Goal: Task Accomplishment & Management: Manage account settings

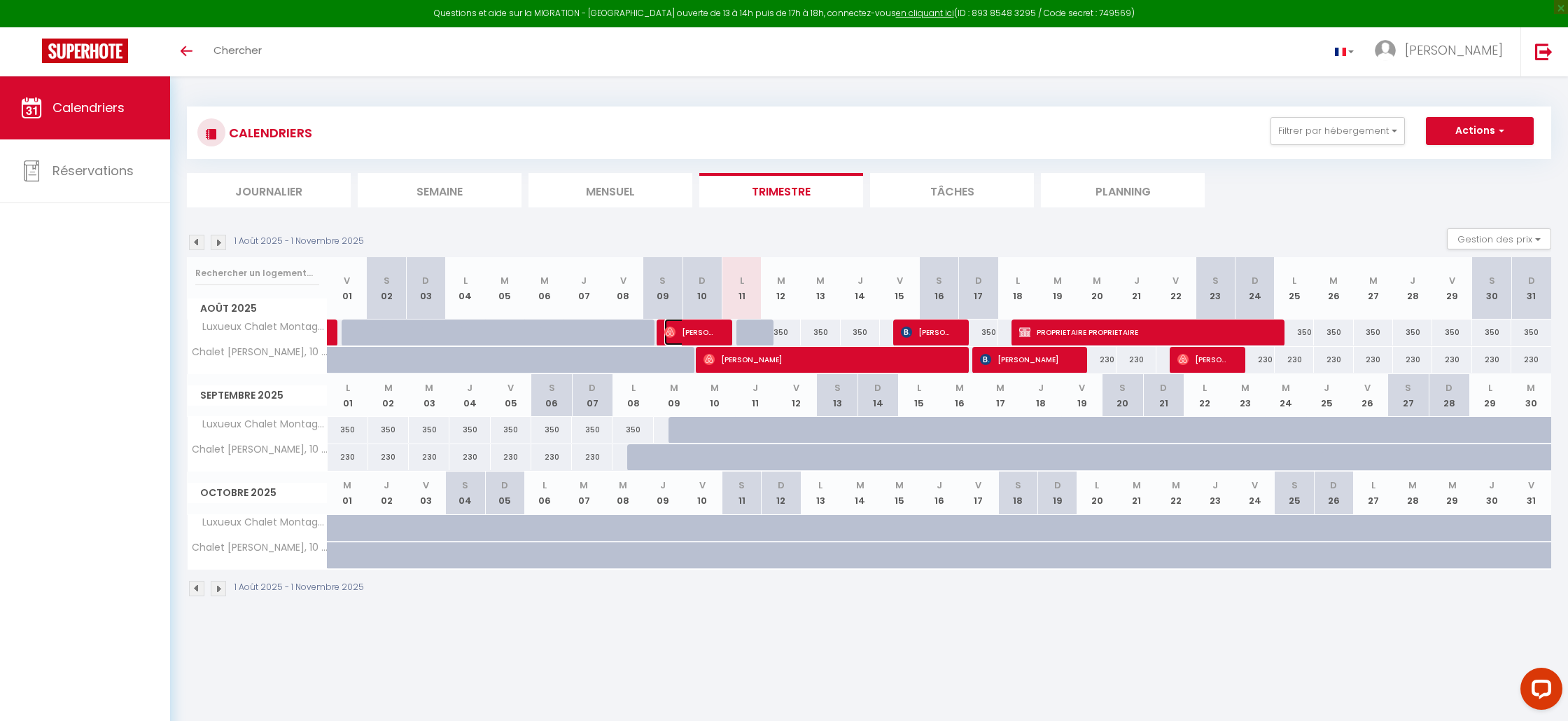
click at [703, 328] on span "[PERSON_NAME]" at bounding box center [691, 332] width 53 height 27
select select "OK"
select select "0"
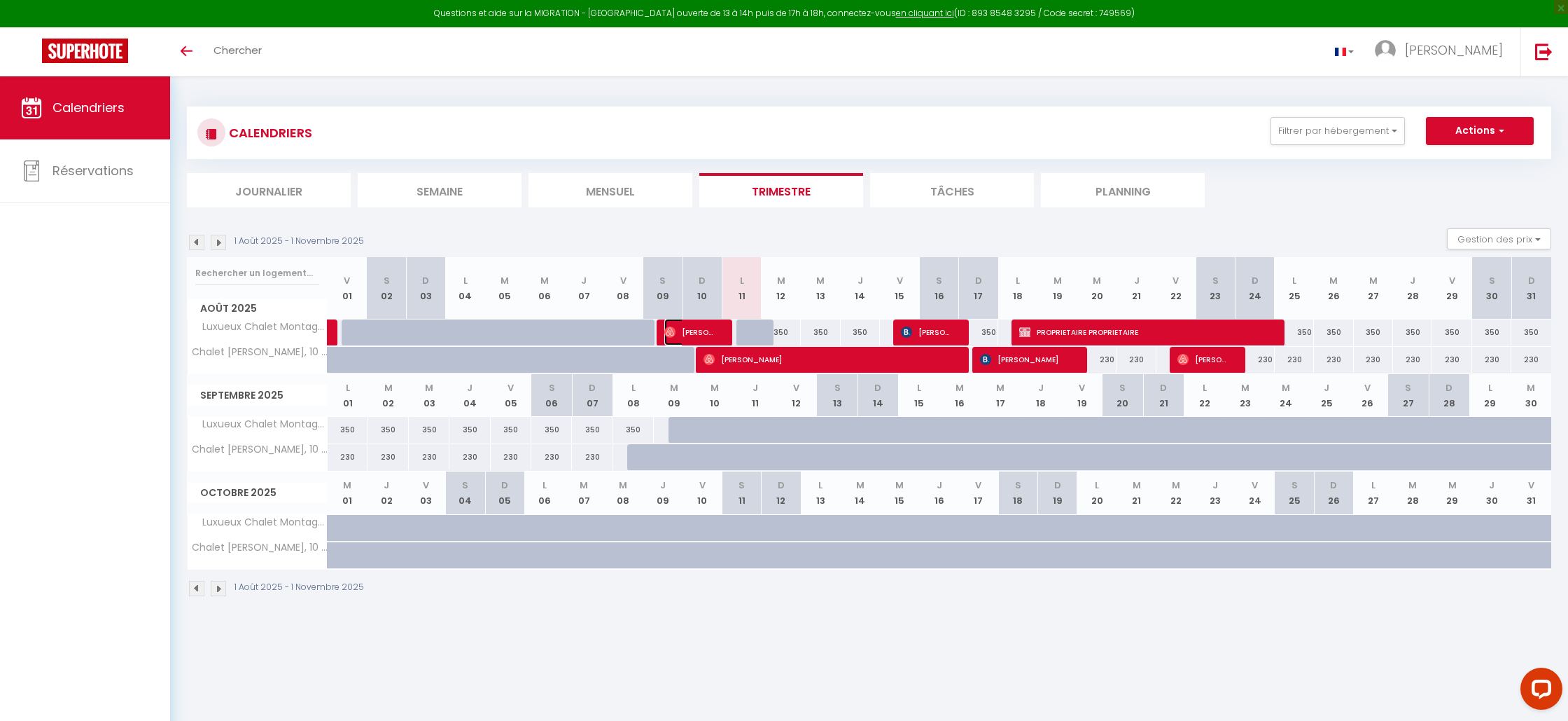
select select "1"
select select
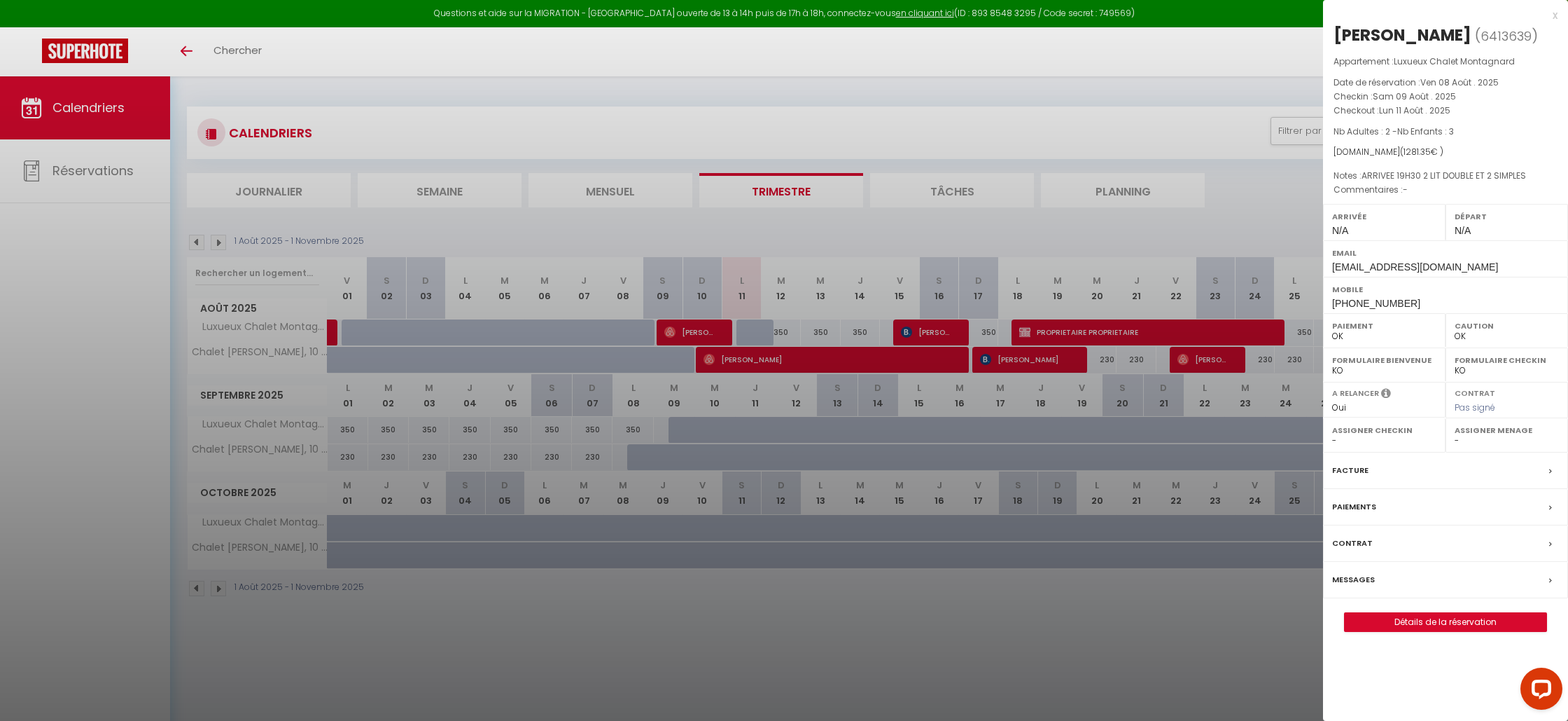
click at [1360, 466] on label "Facture" at bounding box center [1351, 470] width 36 height 15
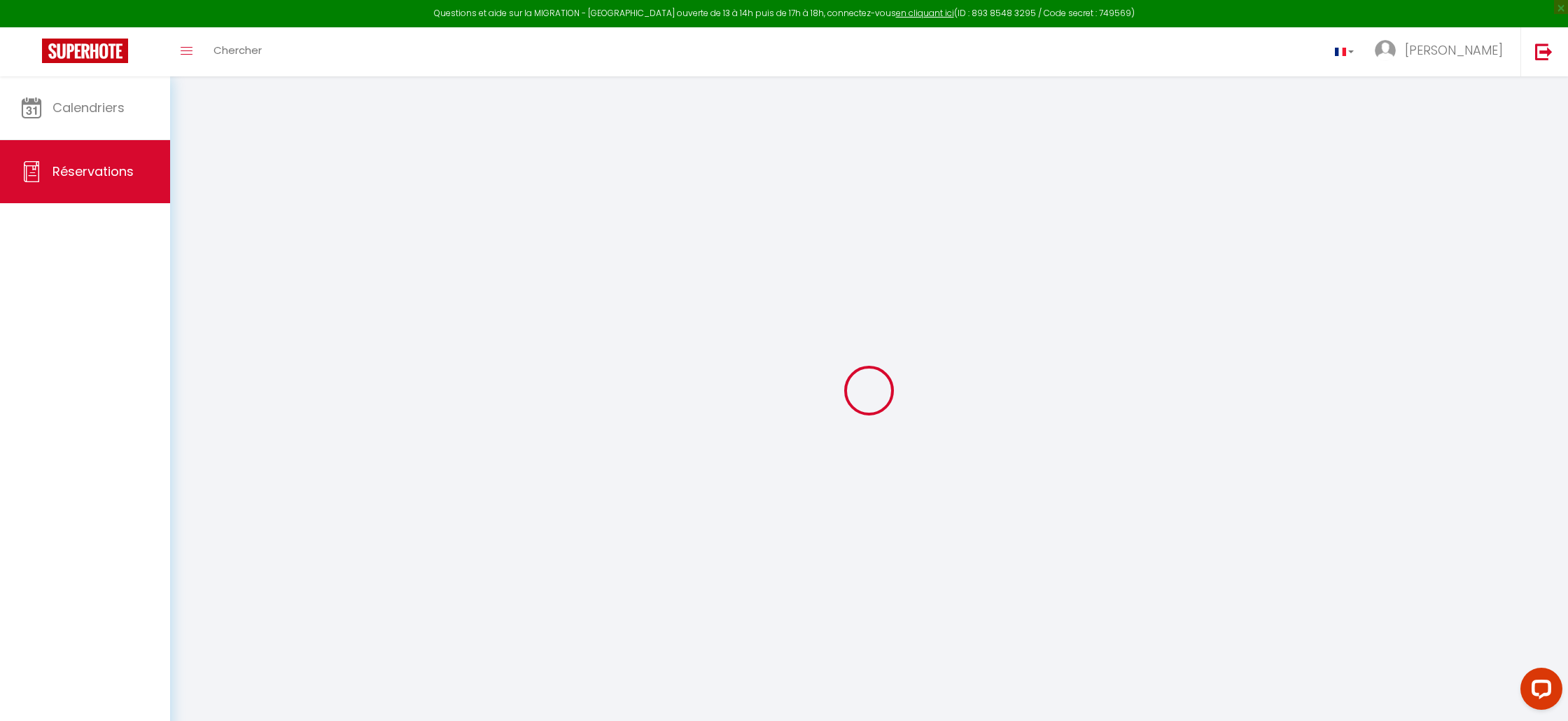
select select "cleaning"
select select "taxes"
select select
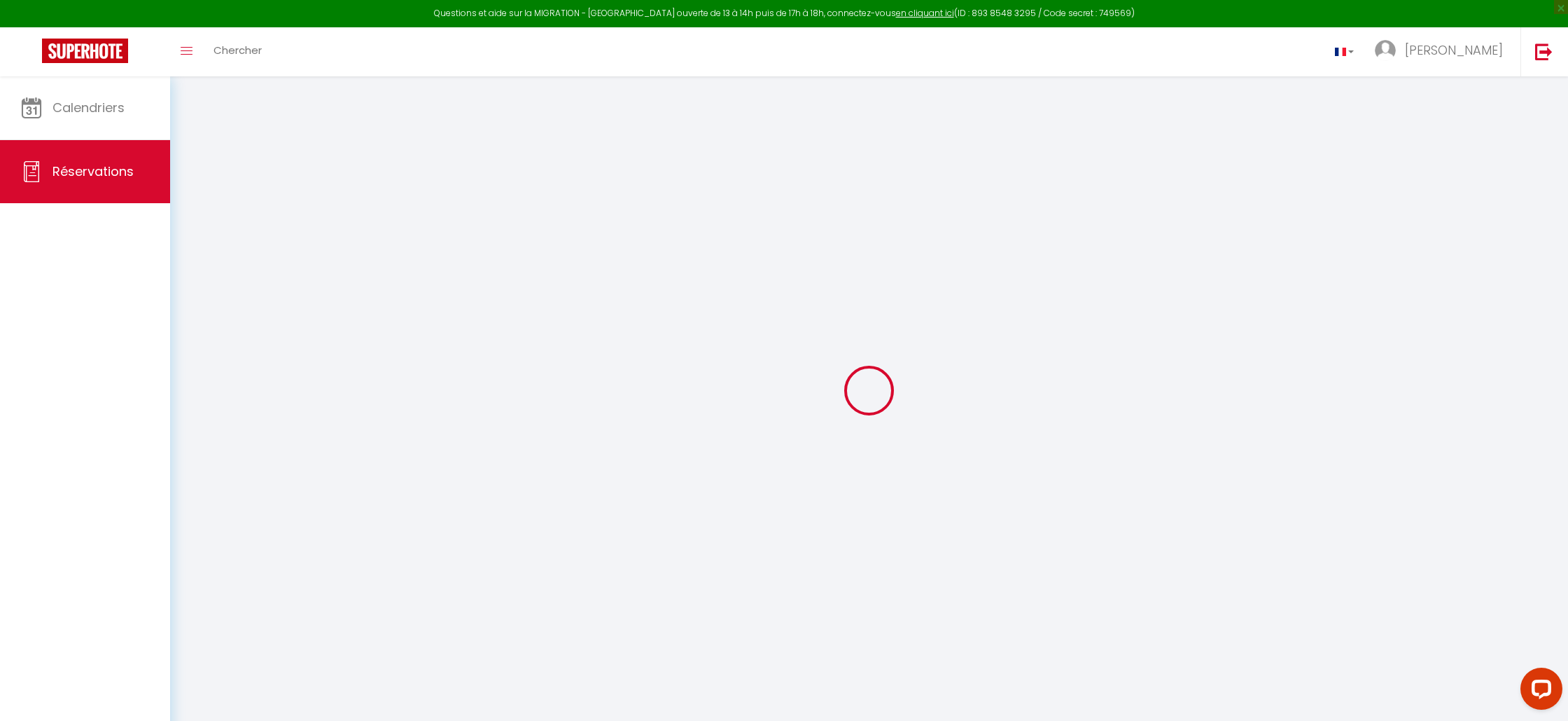
checkbox input "false"
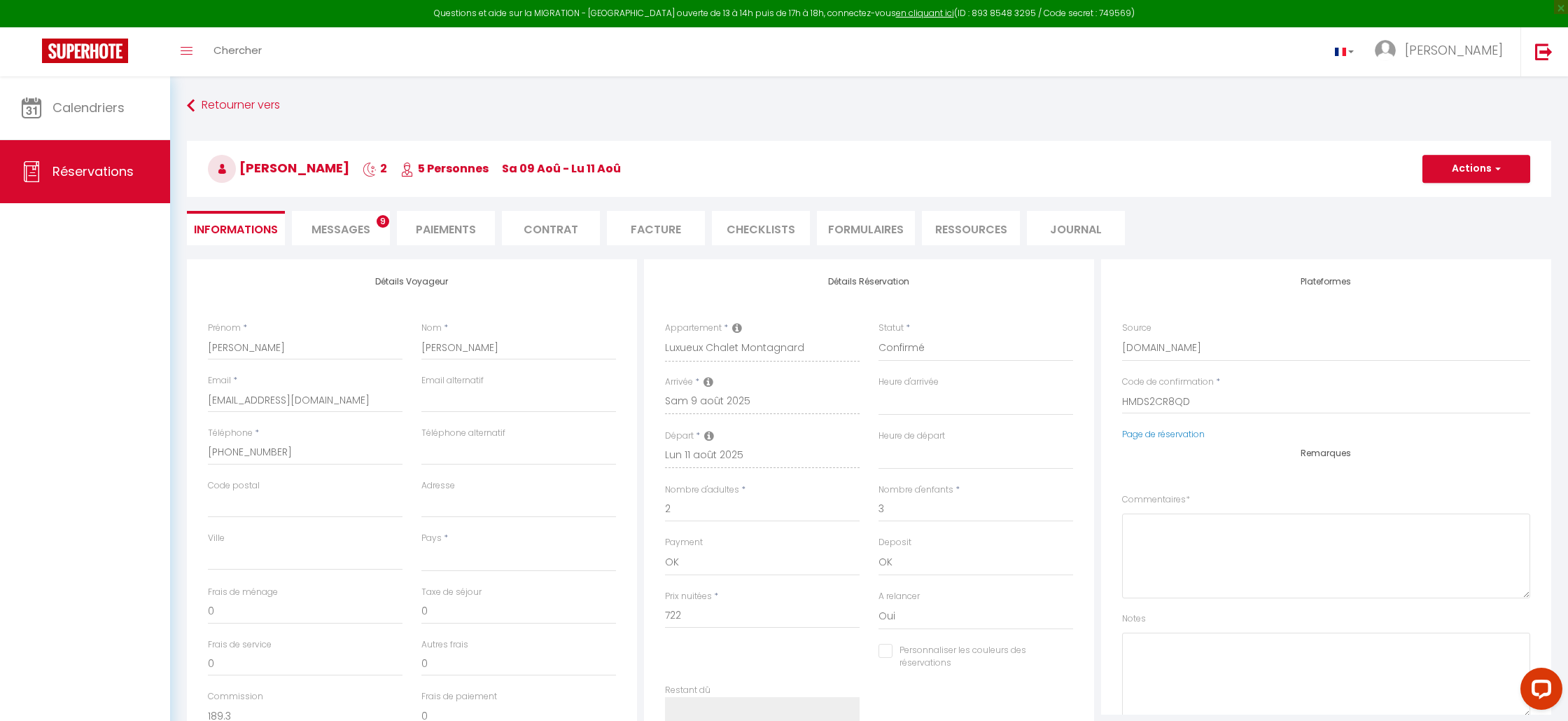
select select
checkbox input "false"
type textarea "ARRIVEE 19H30 2 LIT DOUBLE ET 2 SIMPLES"
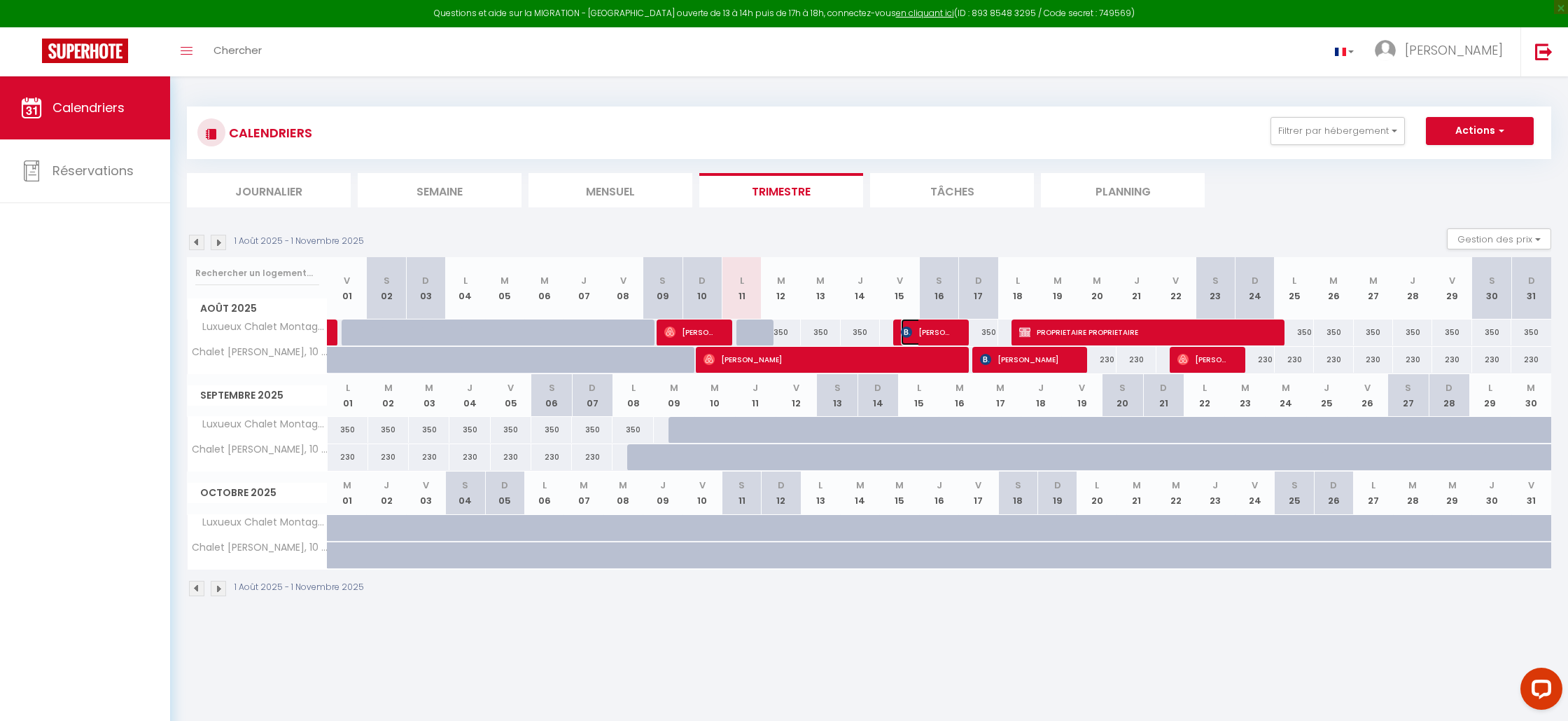
click at [937, 331] on span "[PERSON_NAME]" at bounding box center [927, 332] width 53 height 27
select select "OK"
select select "KO"
select select "0"
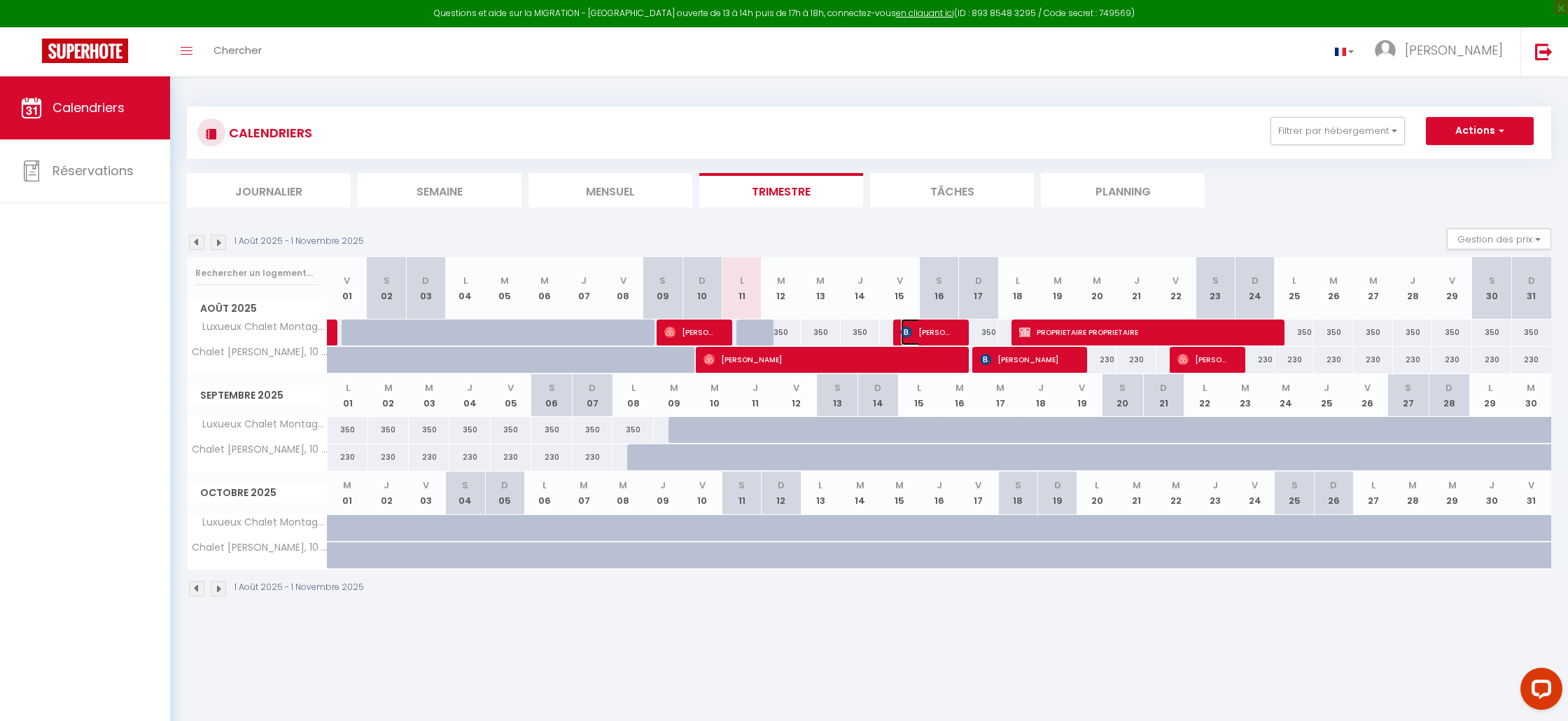
select select "1"
select select
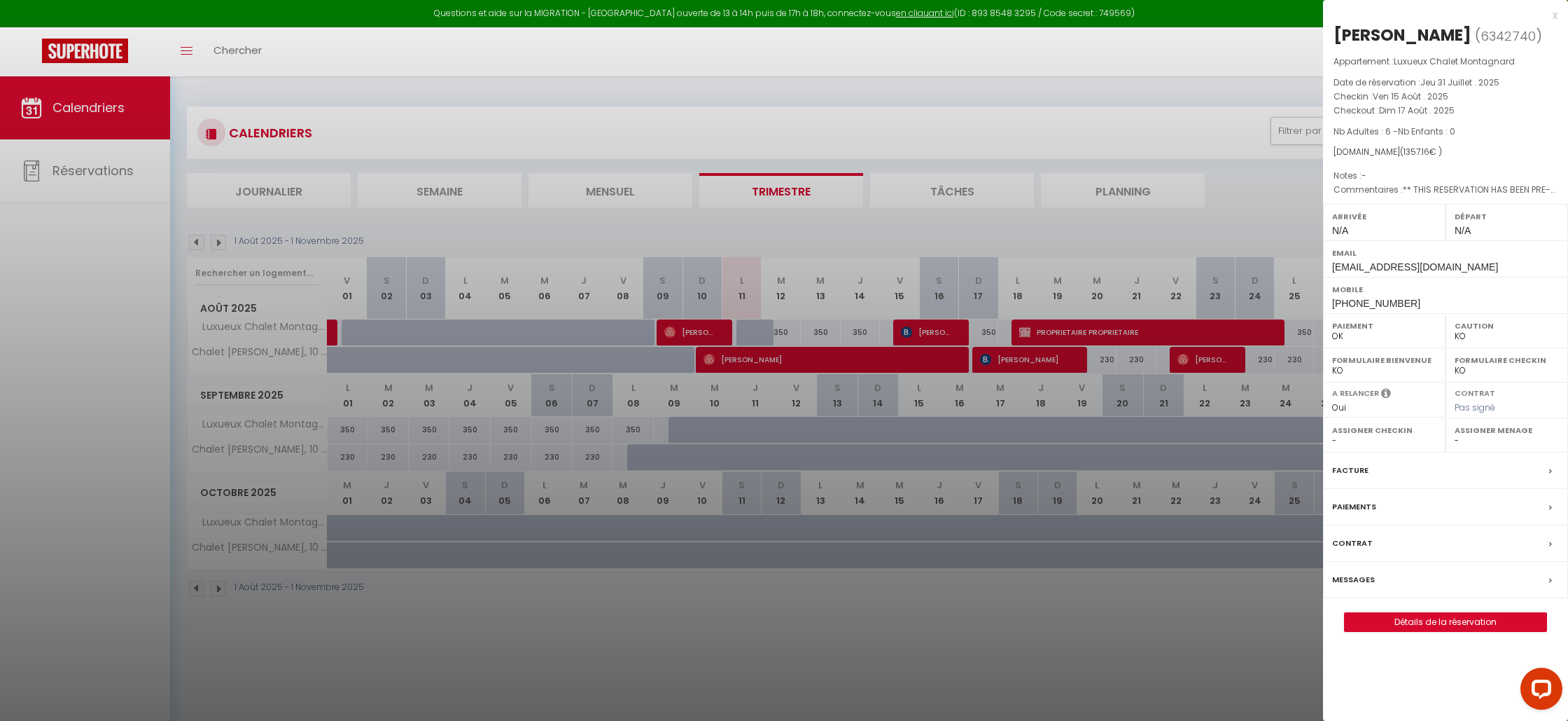
click at [1359, 470] on label "Facture" at bounding box center [1351, 470] width 36 height 15
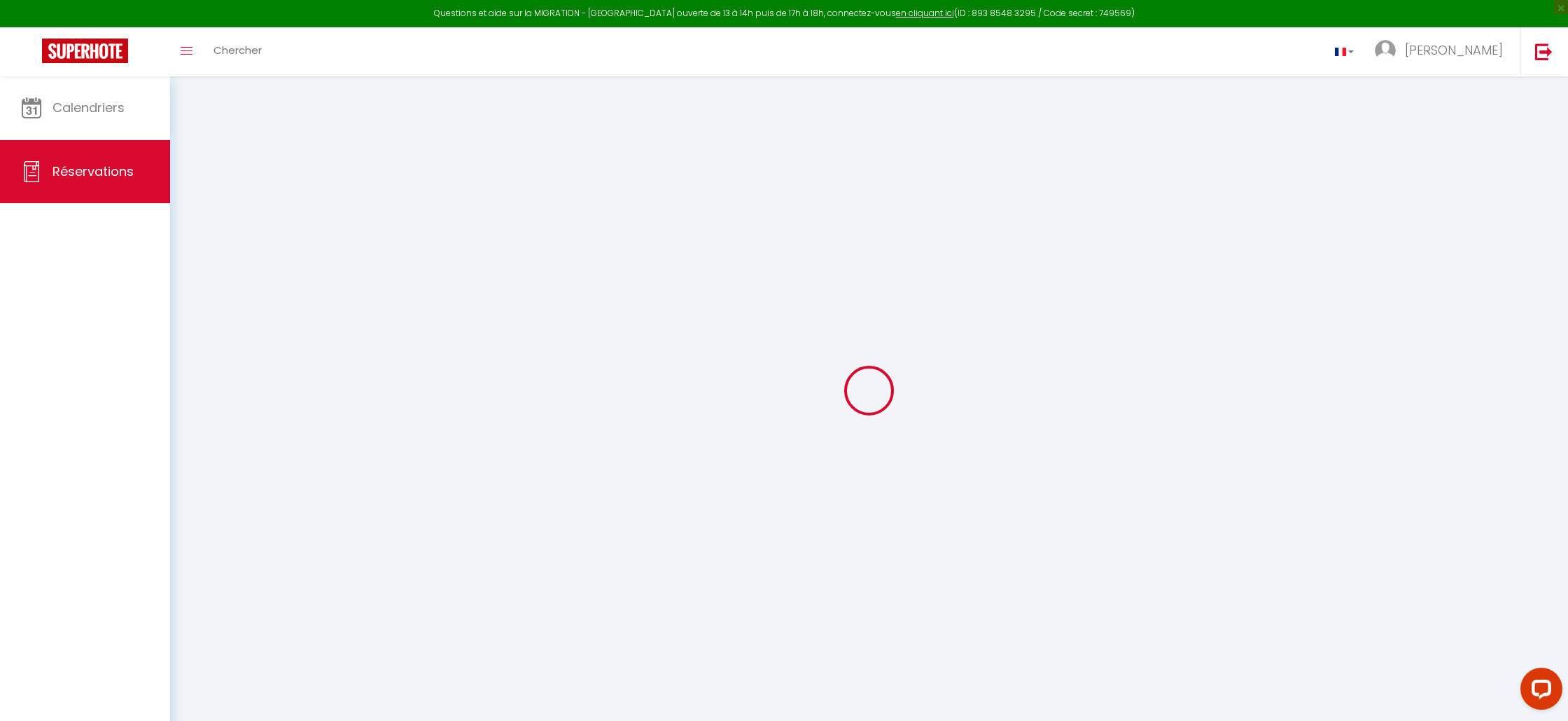
select select
checkbox input "false"
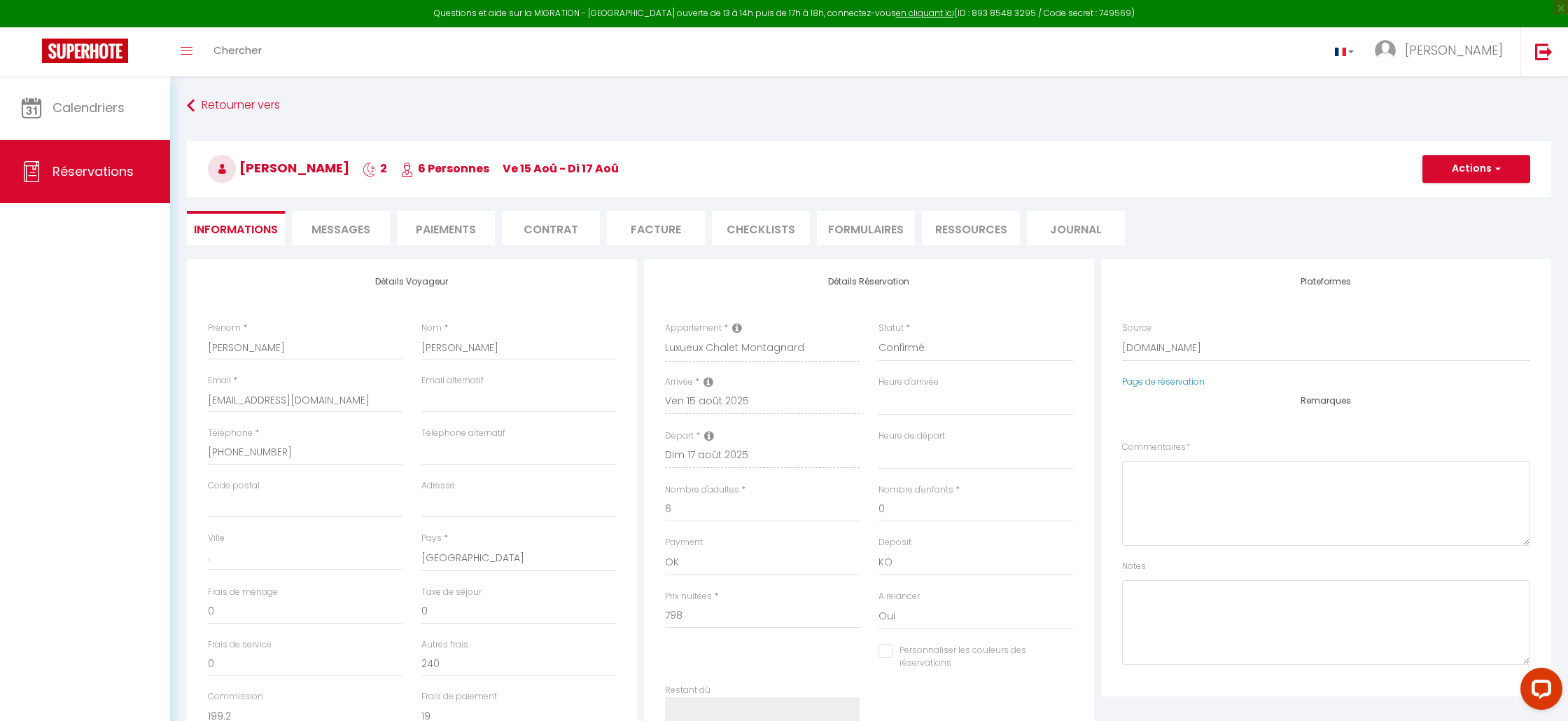
select select
checkbox input "false"
type textarea "** THIS RESERVATION HAS BEEN PRE-PAID ** BOOKING NOTE : Payment charge is EUR 1…"
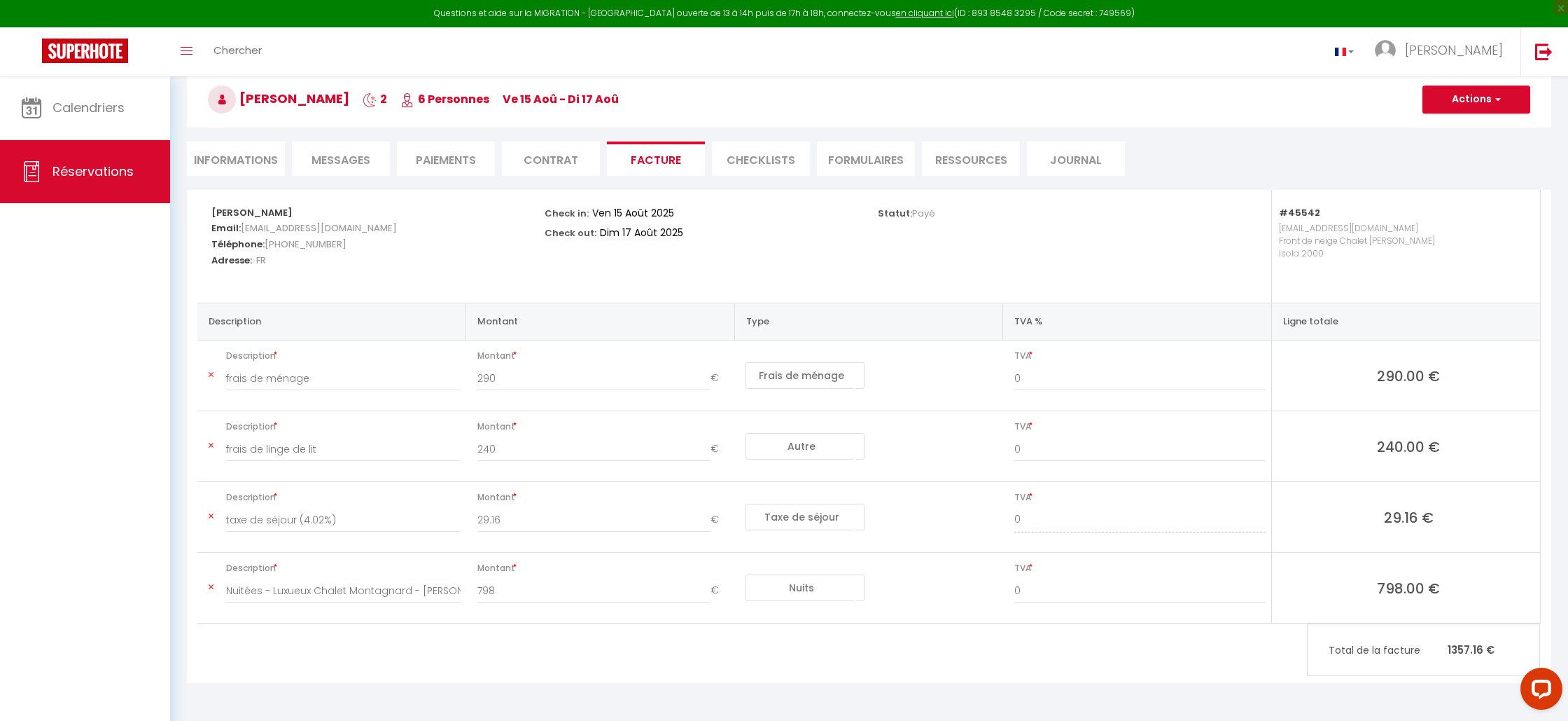
scroll to position [76, 0]
